Goal: Information Seeking & Learning: Learn about a topic

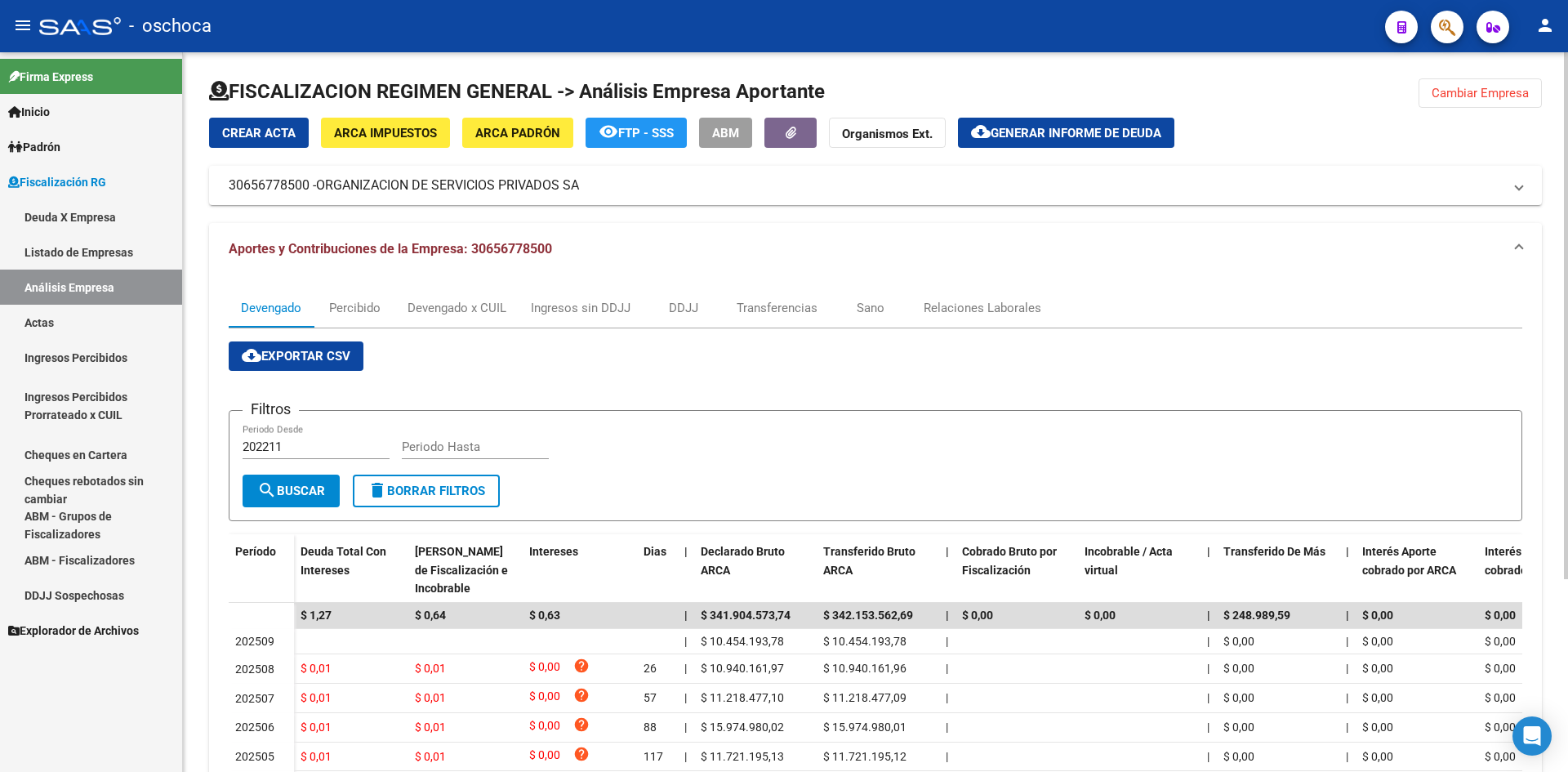
click at [1490, 94] on span "Cambiar Empresa" at bounding box center [1480, 93] width 97 height 15
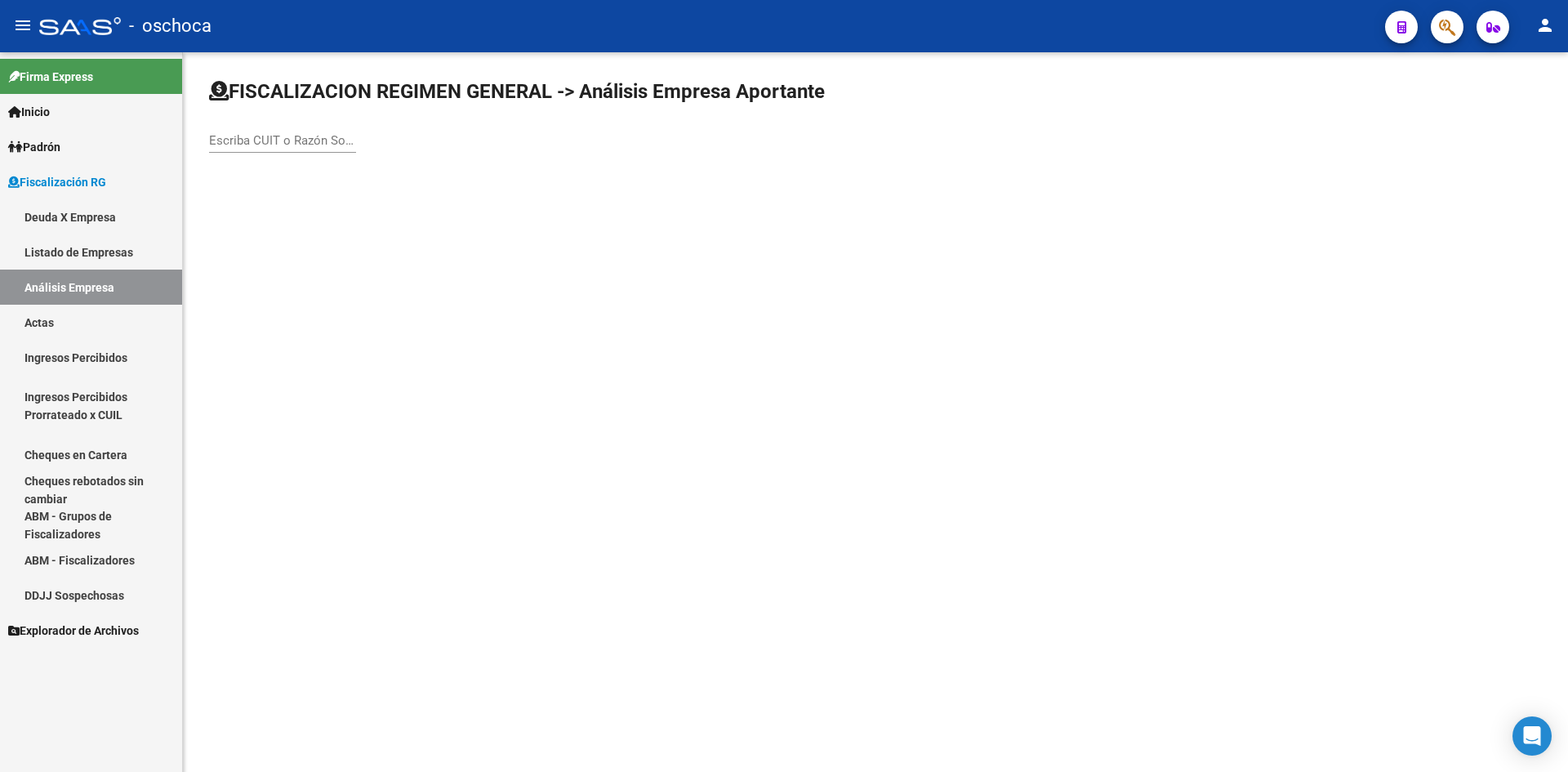
click at [330, 132] on div "Escriba CUIT o Razón Social para buscar" at bounding box center [283, 135] width 147 height 35
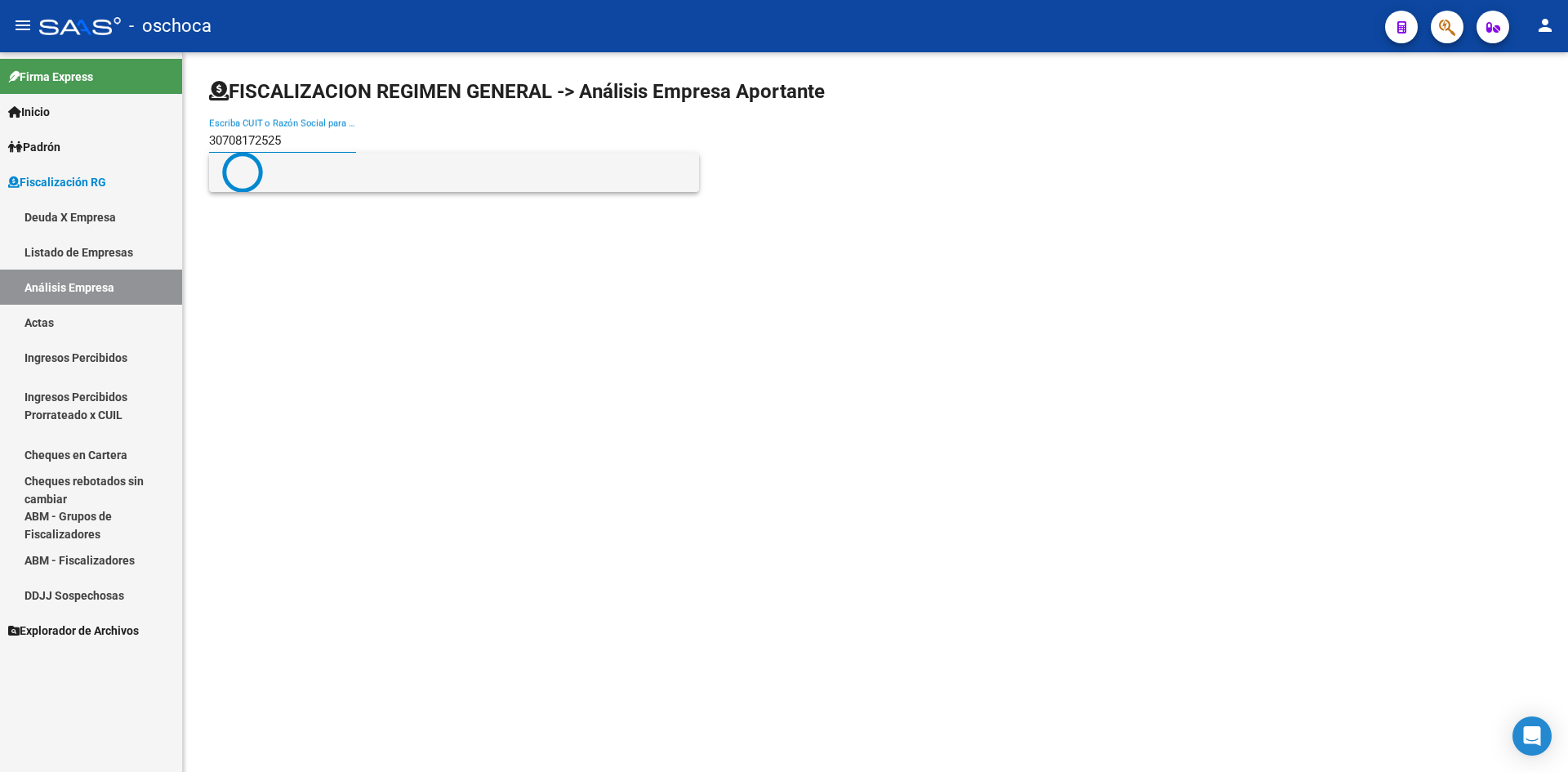
type input "30708172525"
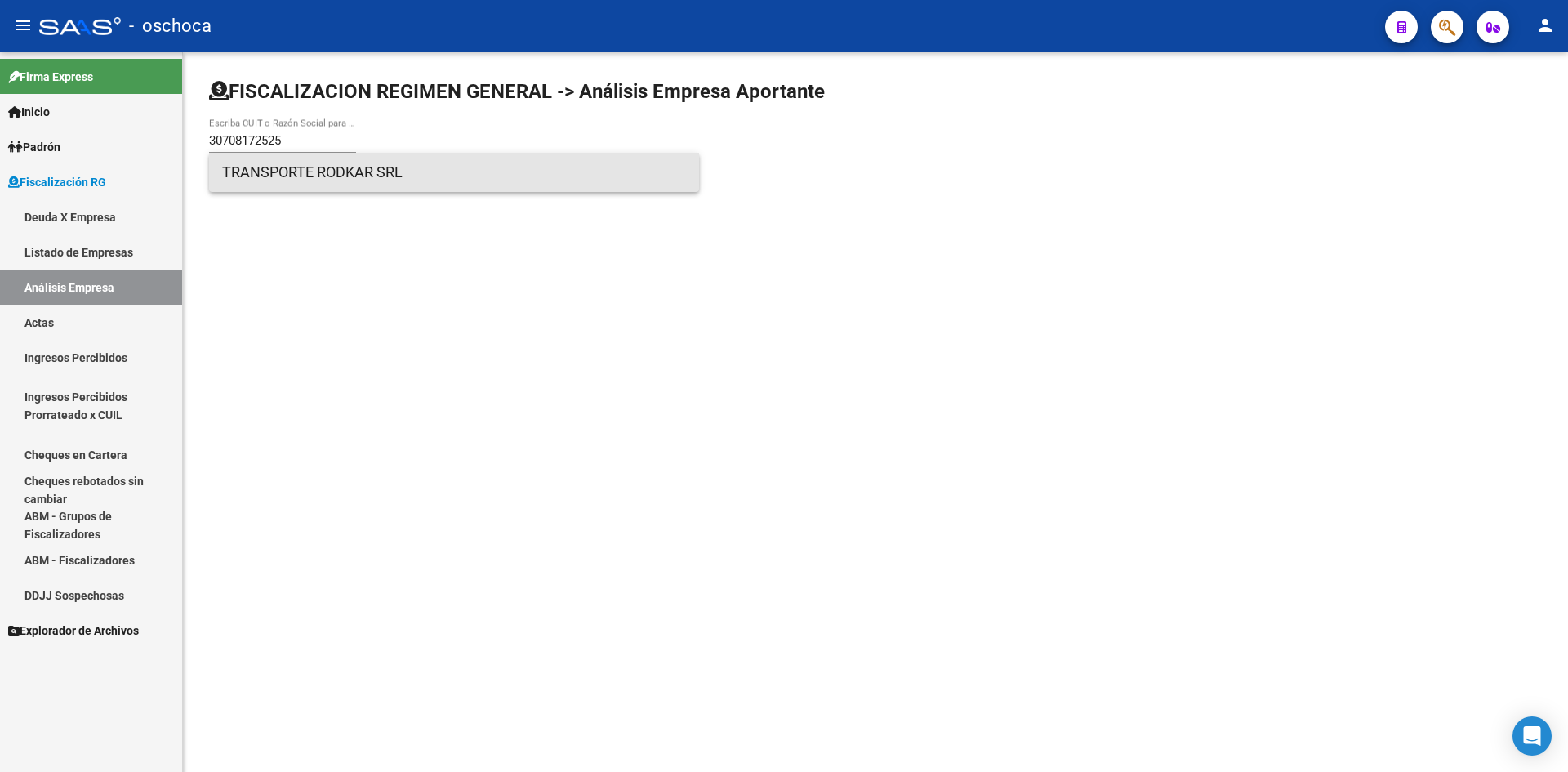
click at [294, 169] on span "TRANSPORTE RODKAR SRL" at bounding box center [453, 172] width 464 height 39
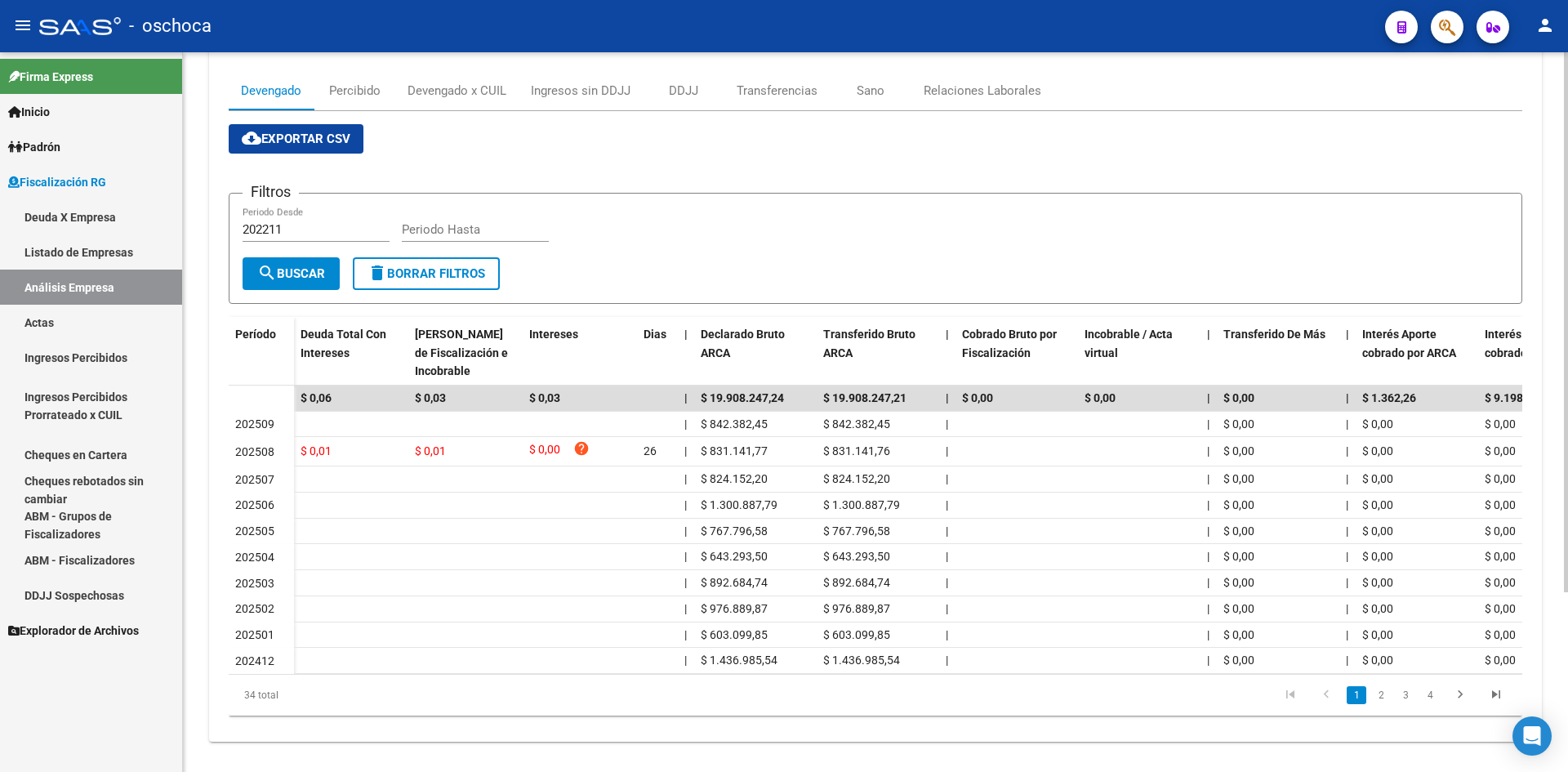
scroll to position [239, 0]
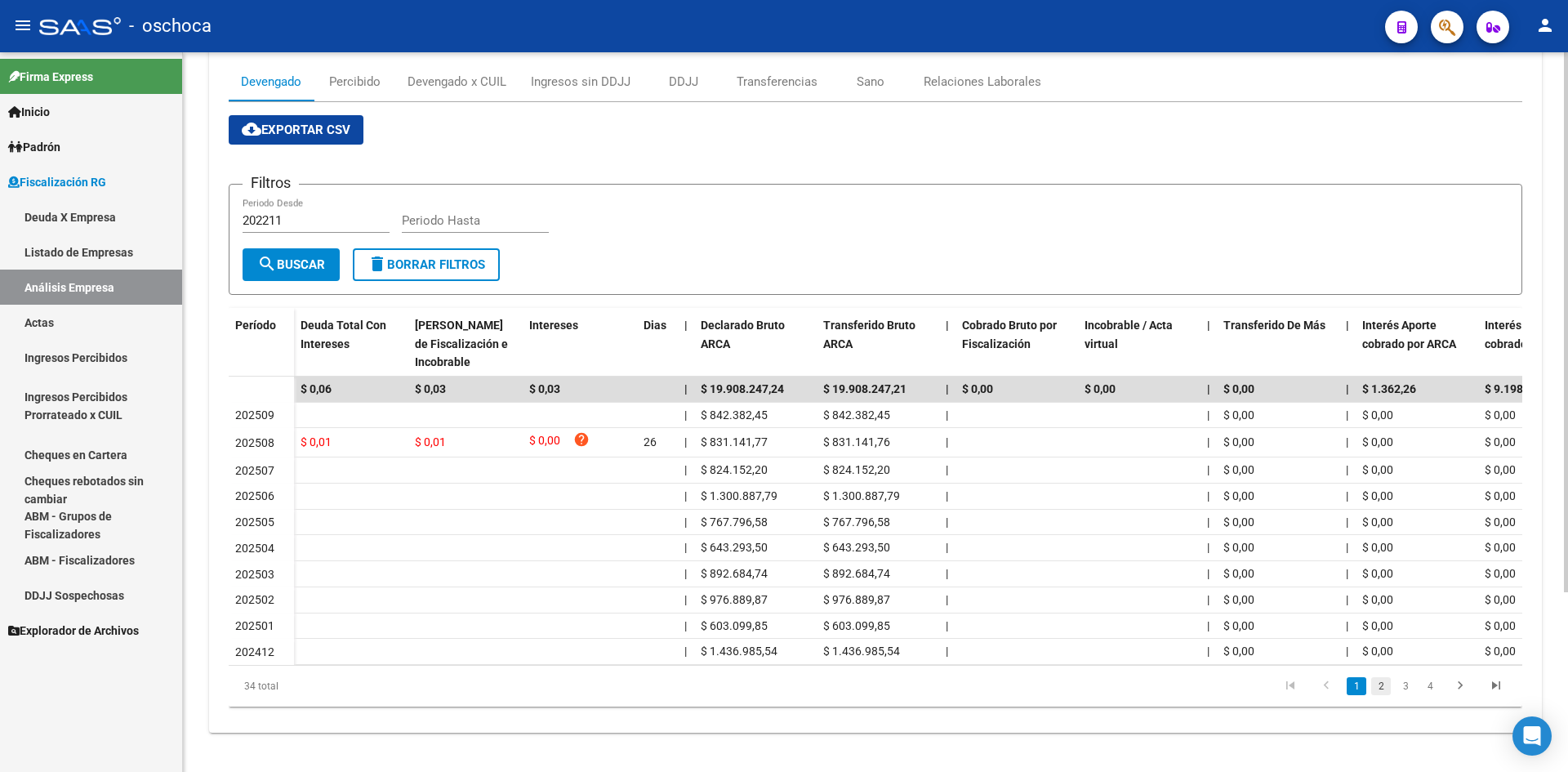
click at [1373, 685] on link "2" at bounding box center [1380, 685] width 20 height 18
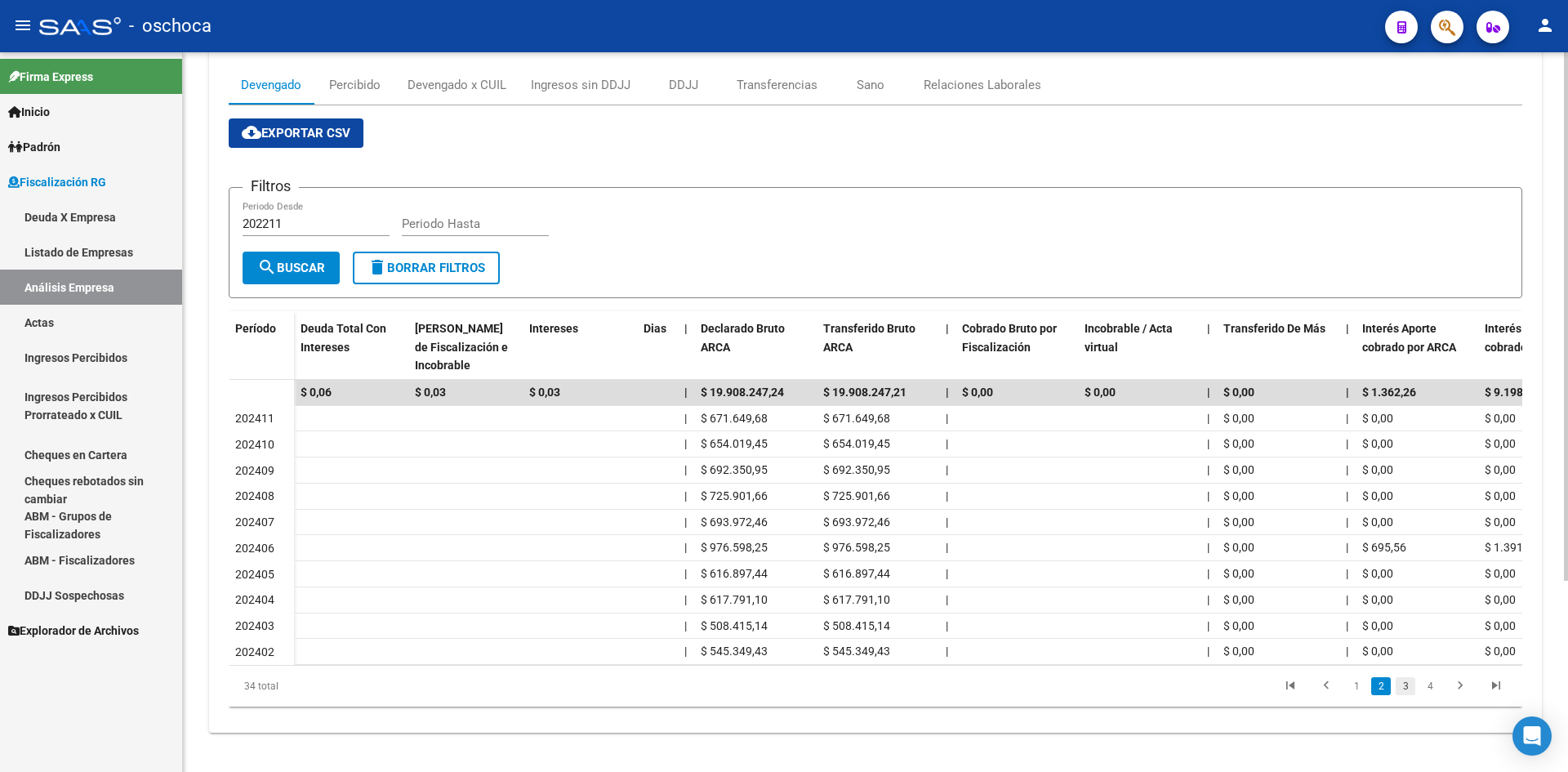
scroll to position [235, 0]
click at [1399, 690] on link "3" at bounding box center [1405, 685] width 20 height 18
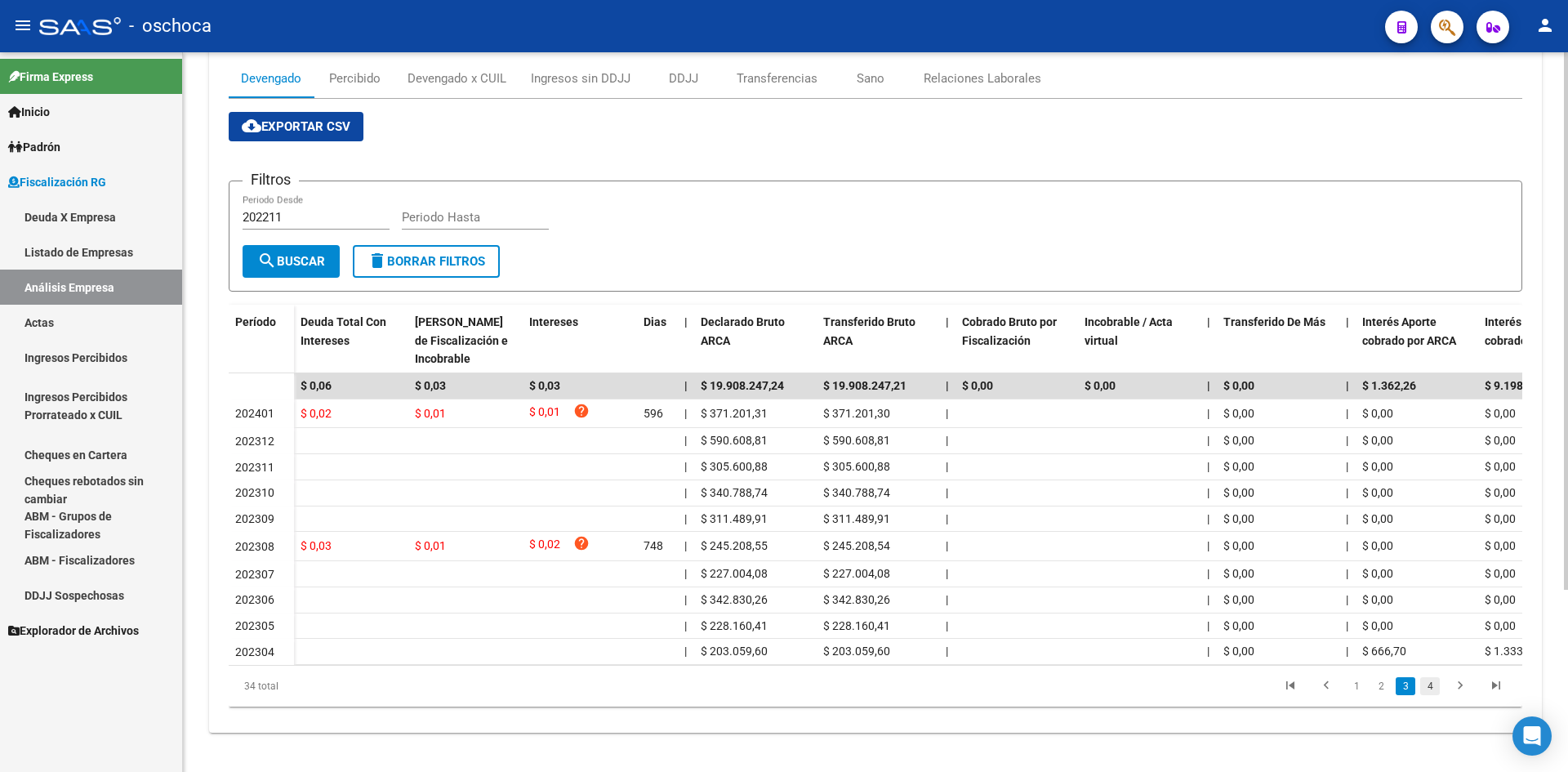
click at [1424, 695] on link "4" at bounding box center [1429, 685] width 20 height 18
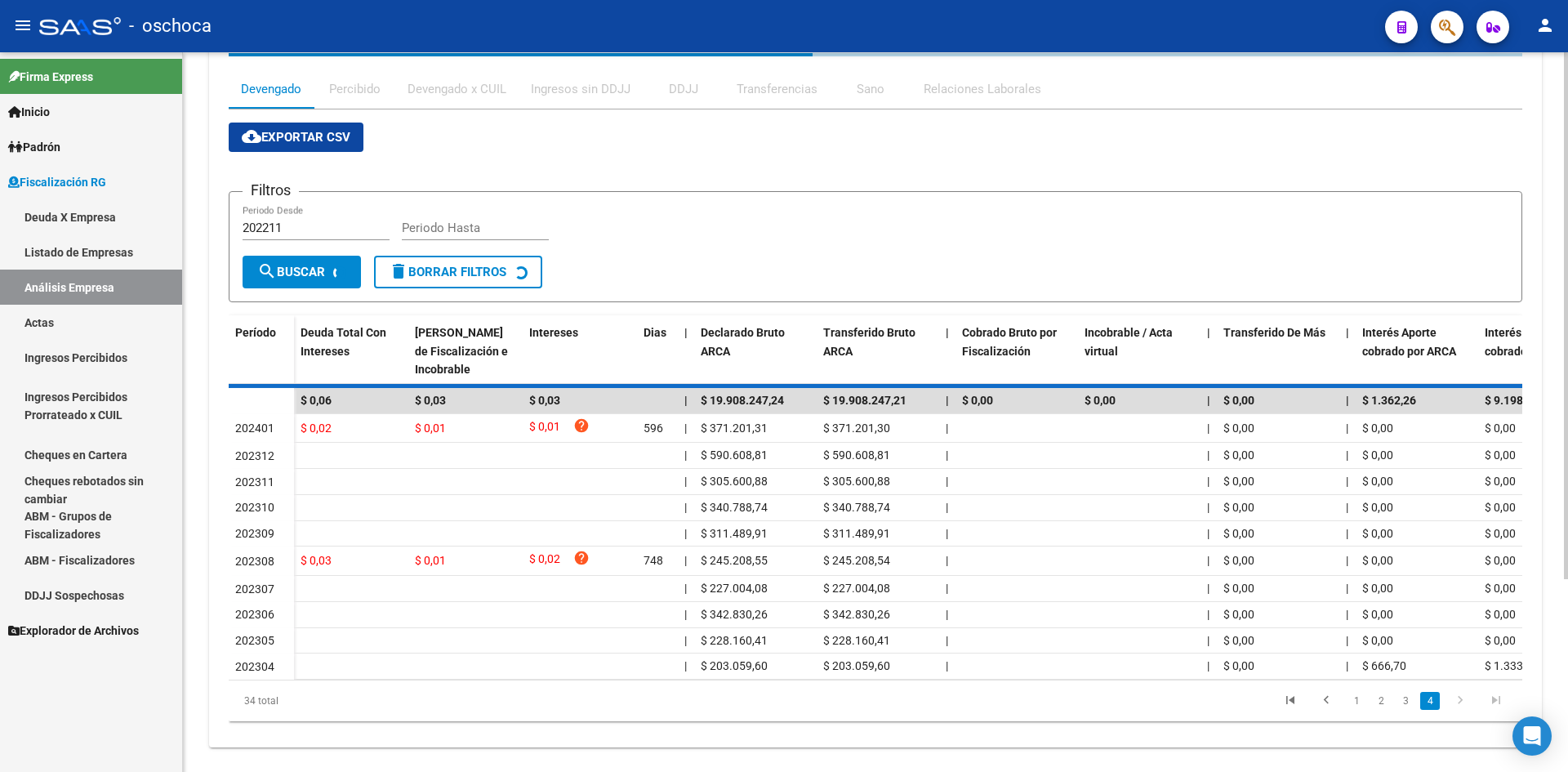
scroll to position [80, 0]
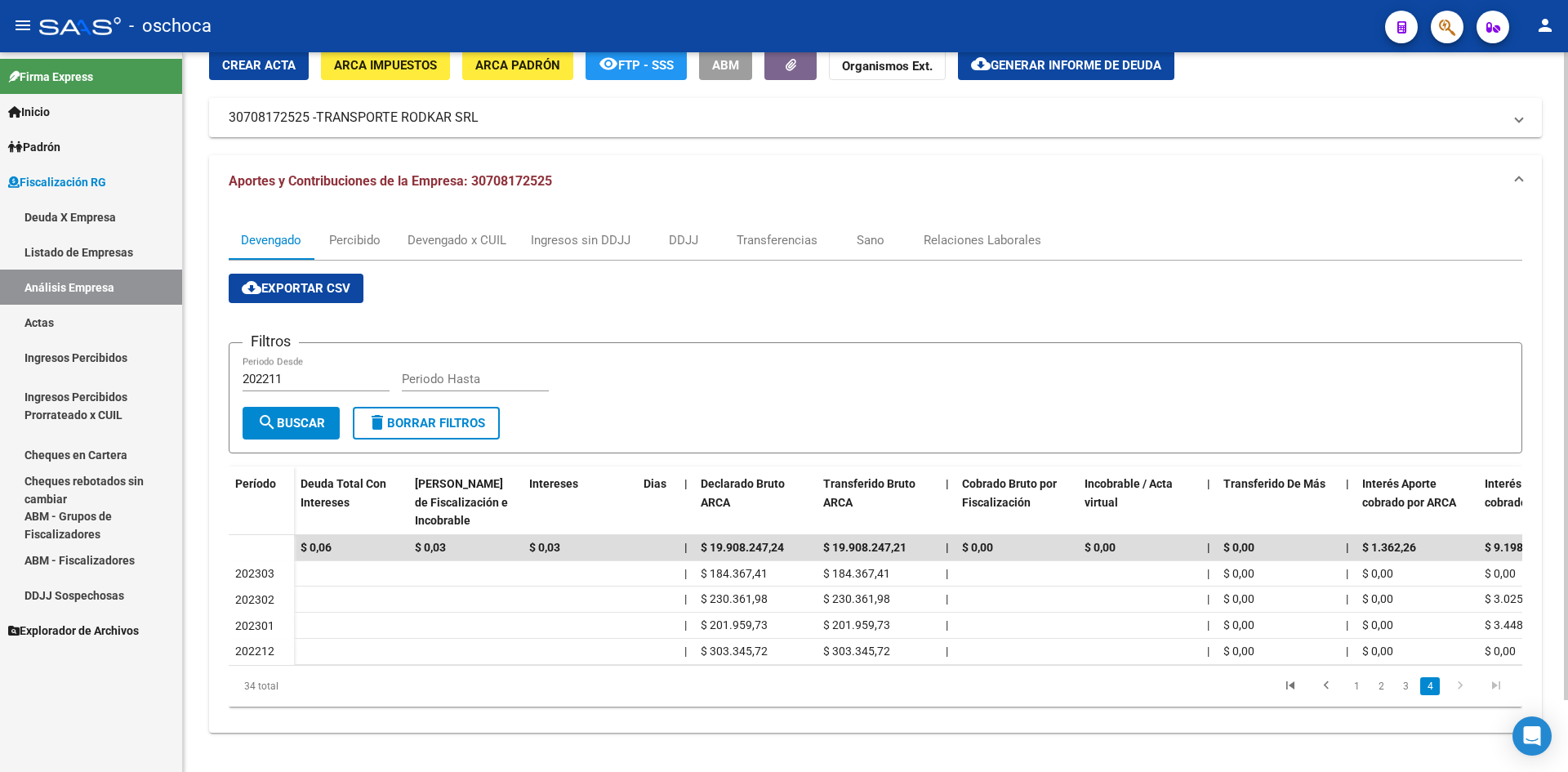
click at [107, 248] on link "Listado de Empresas" at bounding box center [91, 252] width 183 height 35
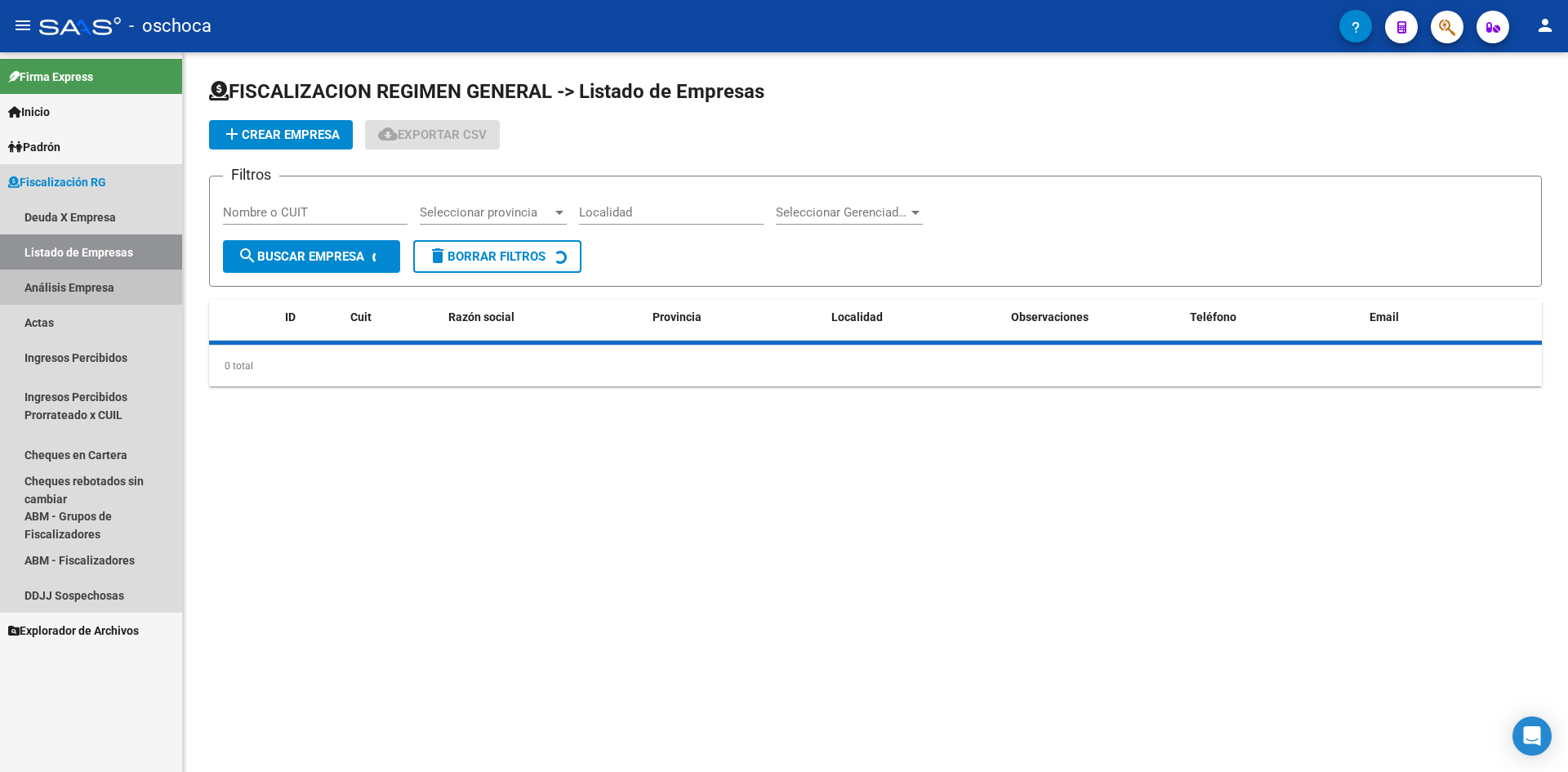
click at [117, 278] on link "Análisis Empresa" at bounding box center [91, 287] width 183 height 35
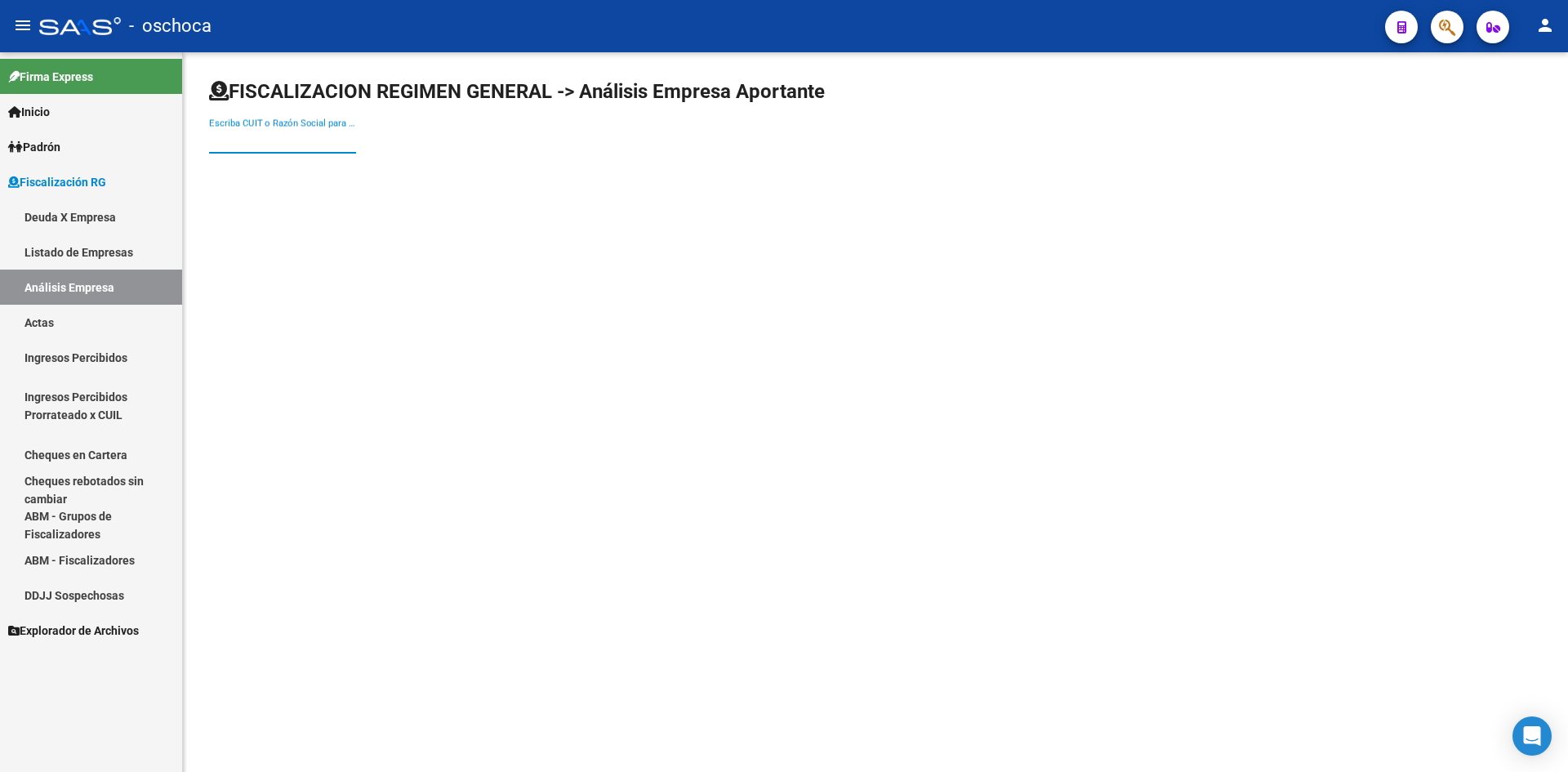
click at [296, 134] on input "Escriba CUIT o Razón Social para buscar" at bounding box center [283, 140] width 147 height 15
type input "30501835354"
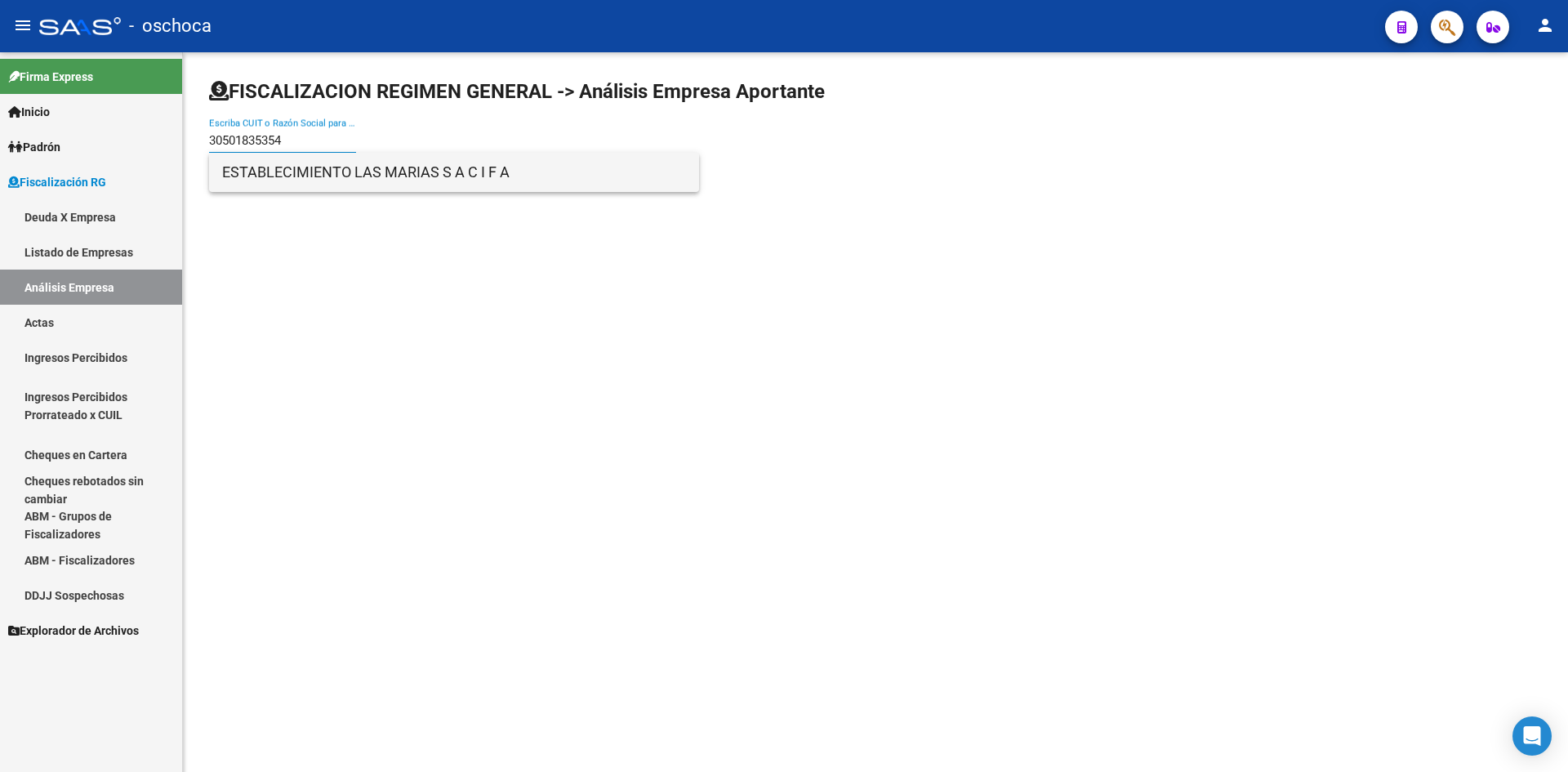
click at [301, 183] on span "ESTABLECIMIENTO LAS MARIAS S A C I F A" at bounding box center [453, 172] width 464 height 39
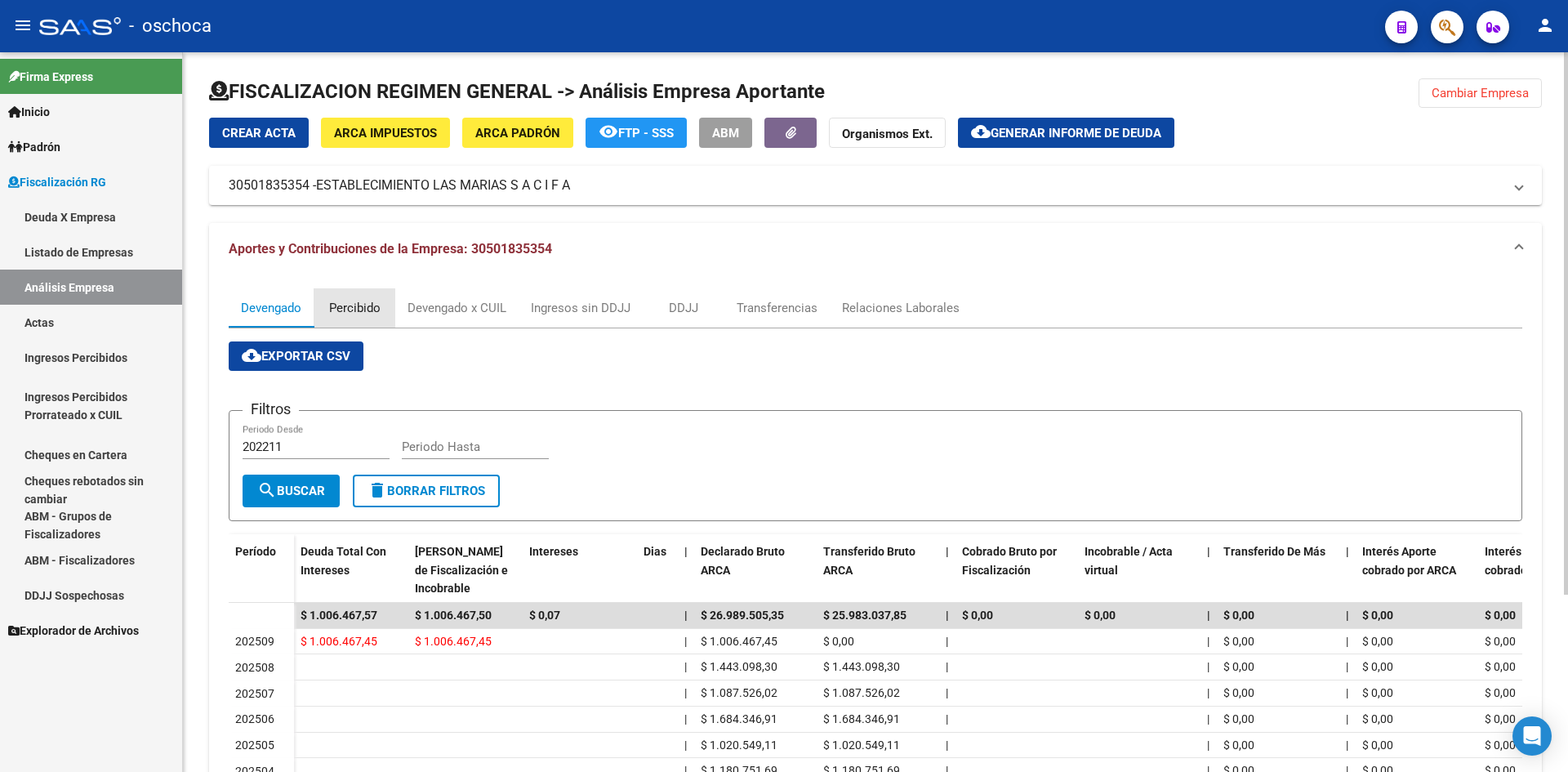
click at [354, 300] on div "Percibido" at bounding box center [355, 308] width 51 height 18
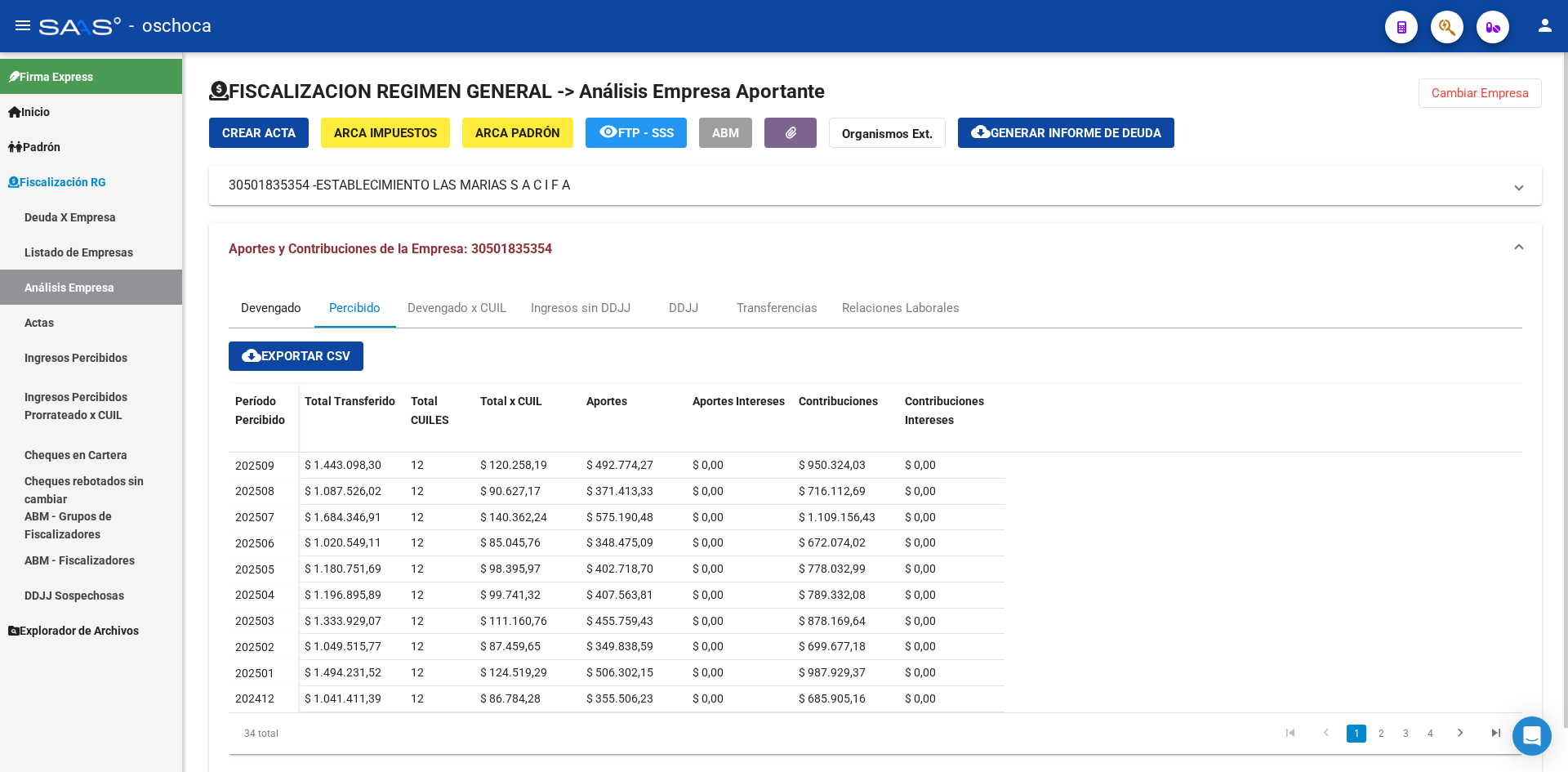
click at [274, 311] on div "Devengado" at bounding box center [271, 308] width 61 height 18
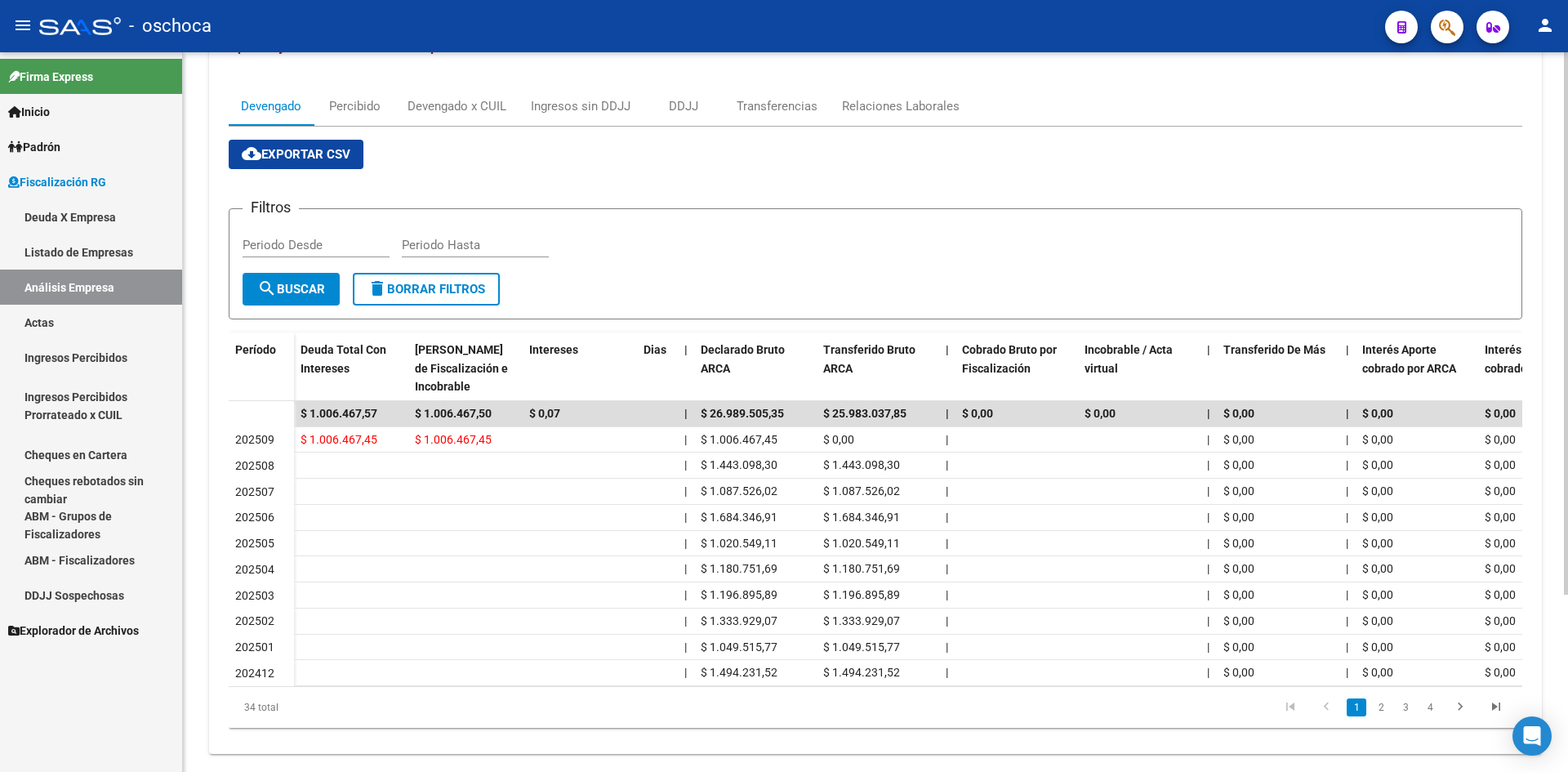
scroll to position [235, 0]
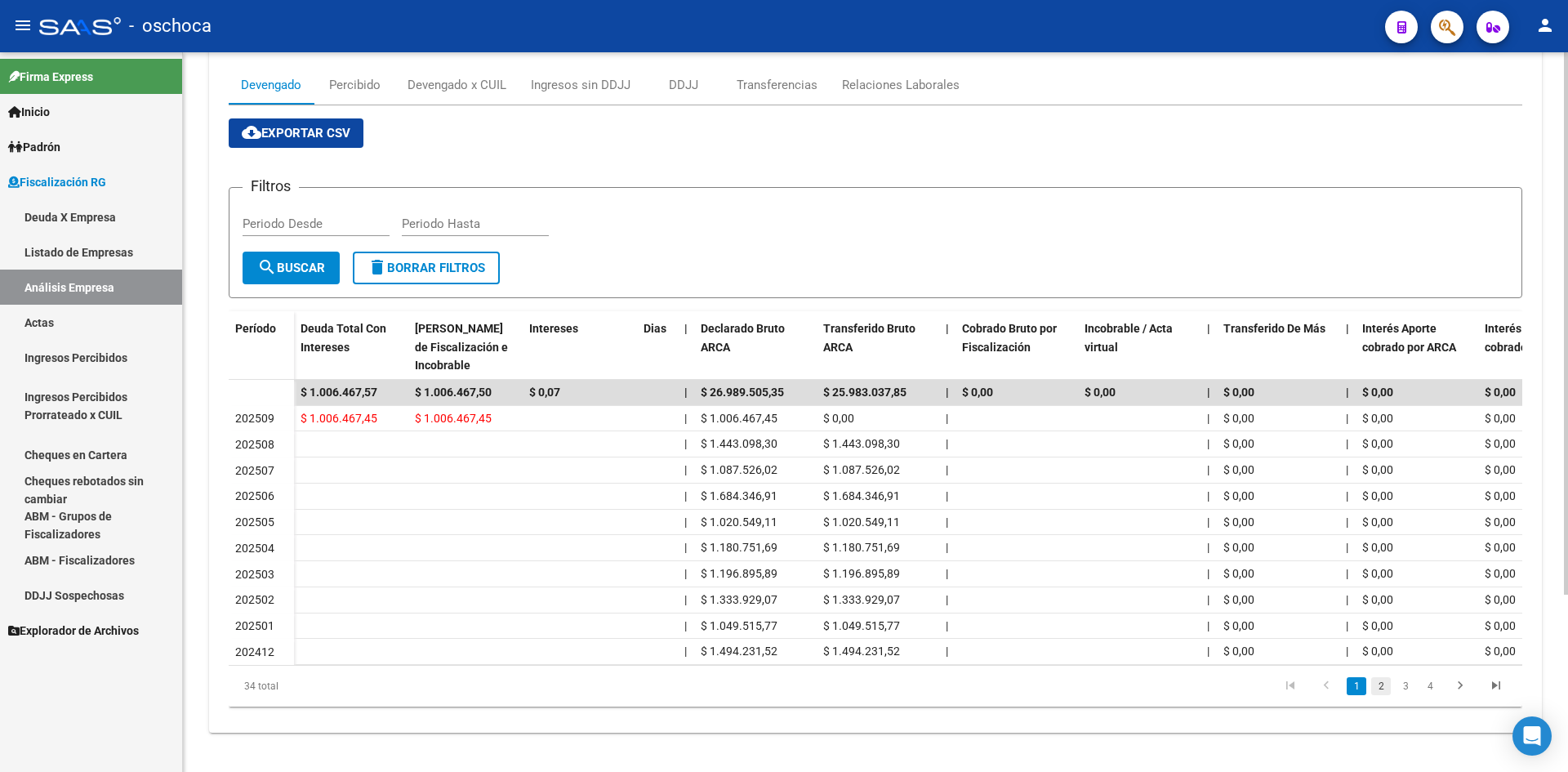
drag, startPoint x: 1381, startPoint y: 693, endPoint x: 1394, endPoint y: 691, distance: 13.2
click at [1381, 692] on link "2" at bounding box center [1380, 685] width 20 height 18
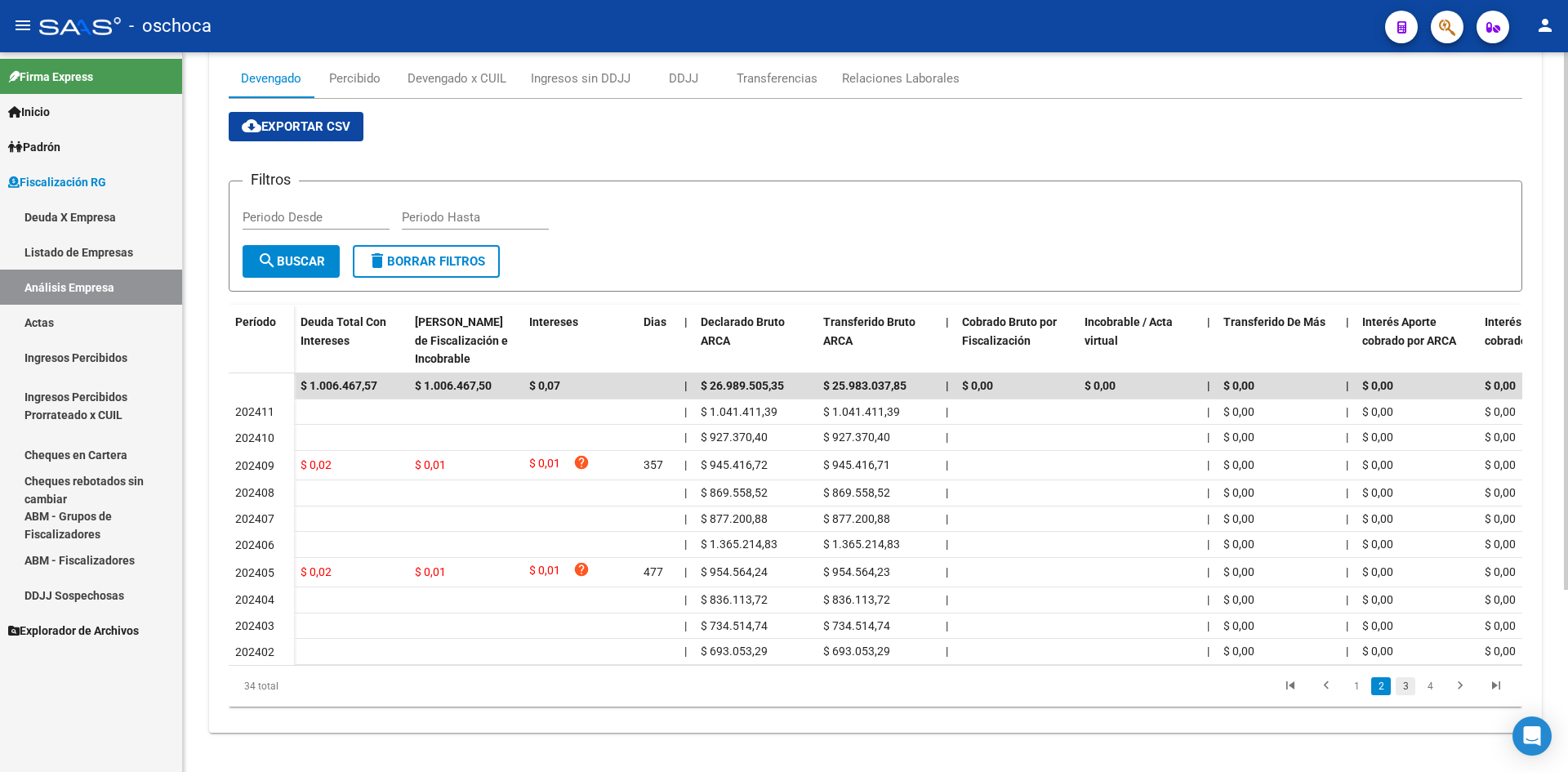
click at [1400, 695] on link "3" at bounding box center [1405, 685] width 20 height 18
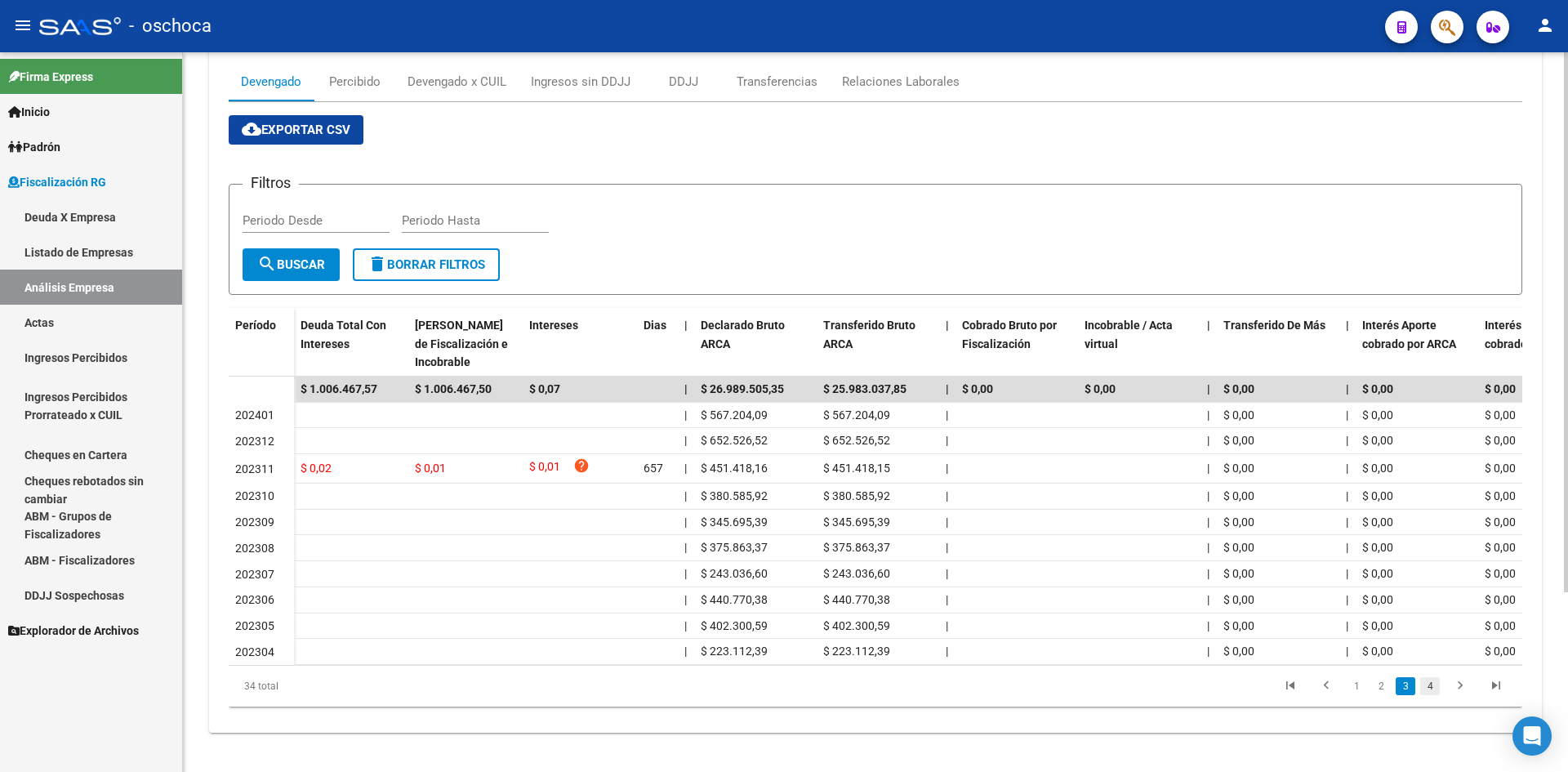
click at [1421, 695] on link "4" at bounding box center [1429, 685] width 20 height 18
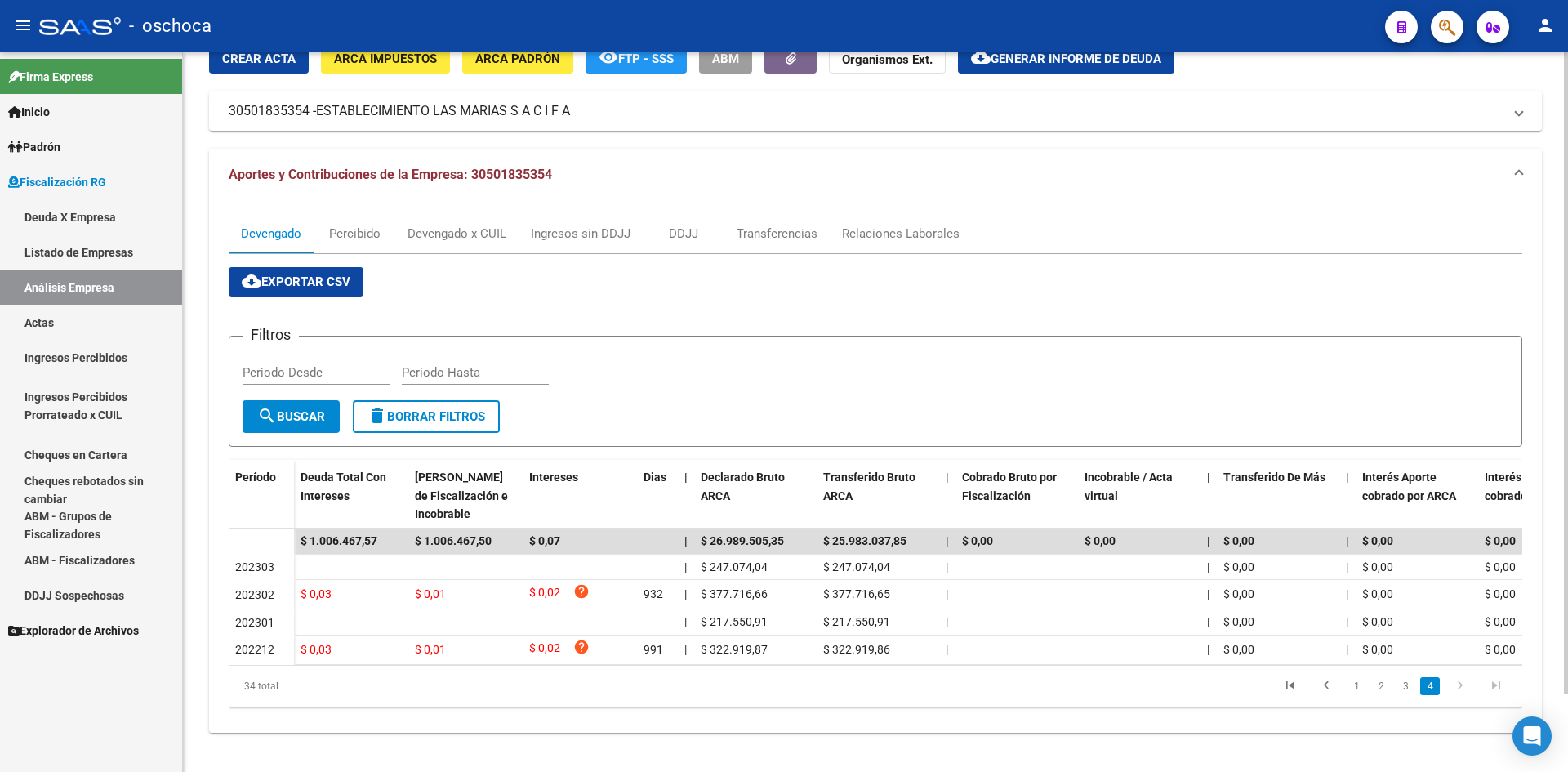
scroll to position [88, 0]
